Goal: Entertainment & Leisure: Consume media (video, audio)

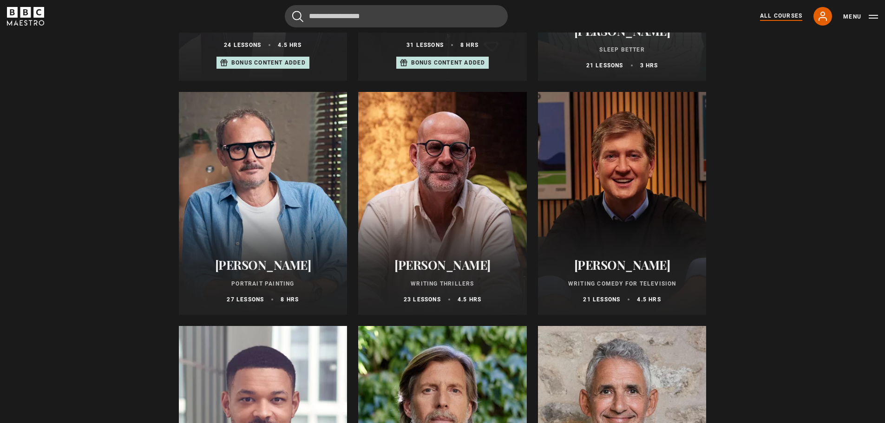
scroll to position [697, 0]
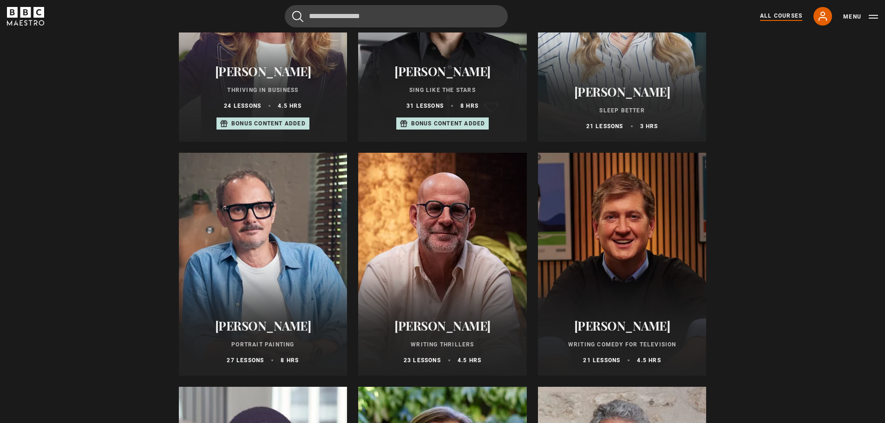
click at [566, 224] on div at bounding box center [622, 264] width 169 height 223
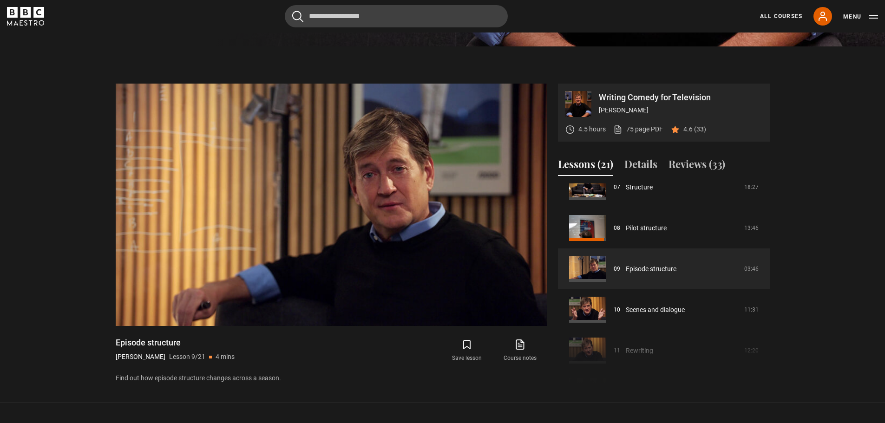
scroll to position [321, 0]
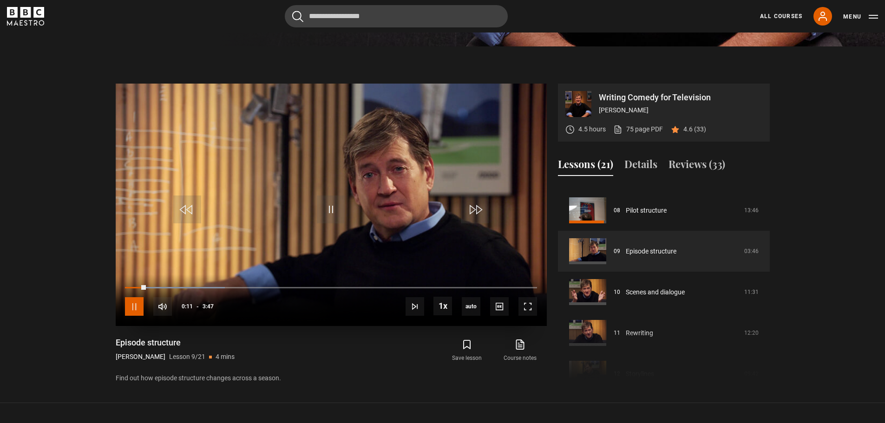
click at [131, 313] on span "Video Player" at bounding box center [134, 306] width 19 height 19
click at [341, 223] on span "Video Player" at bounding box center [331, 210] width 28 height 28
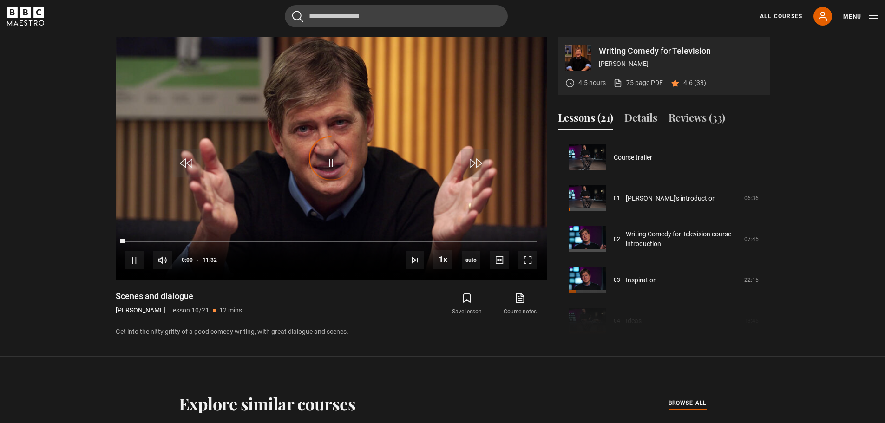
scroll to position [368, 0]
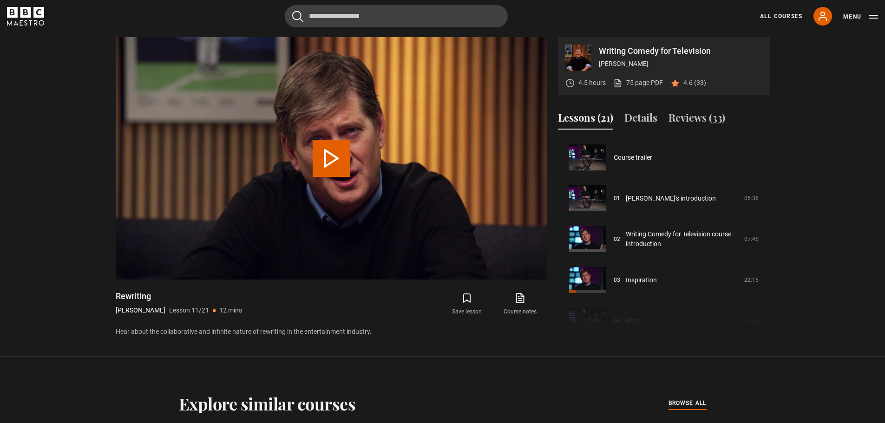
scroll to position [409, 0]
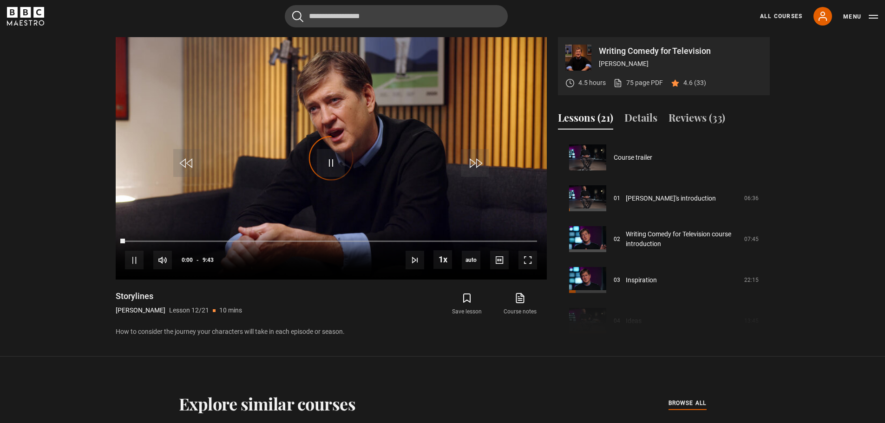
scroll to position [450, 0]
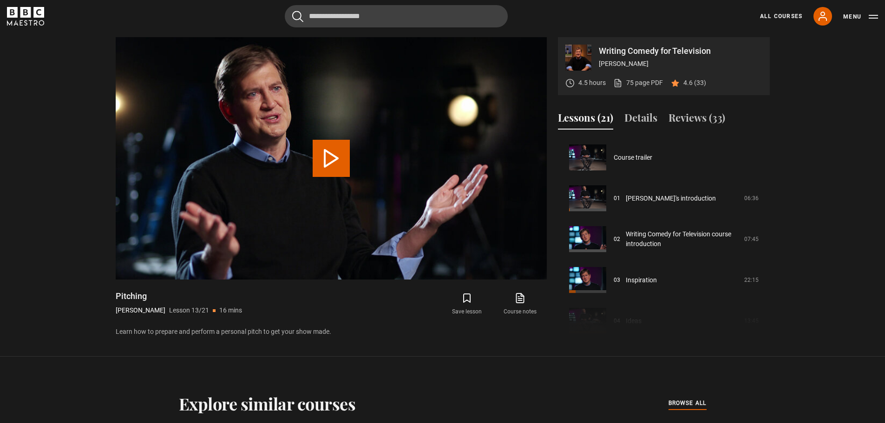
scroll to position [491, 0]
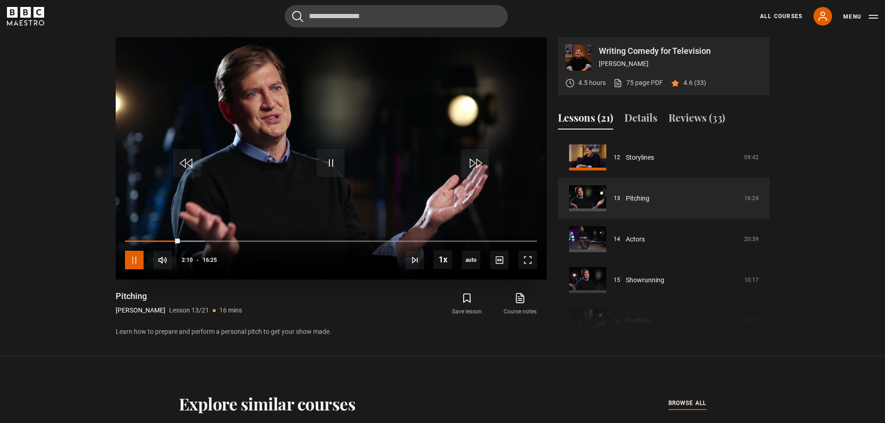
click at [141, 268] on span "Video Player" at bounding box center [134, 260] width 19 height 19
